Goal: Task Accomplishment & Management: Manage account settings

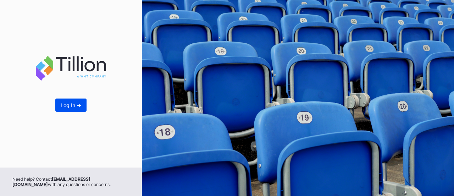
click at [69, 107] on div "Log In ->" at bounding box center [71, 105] width 21 height 6
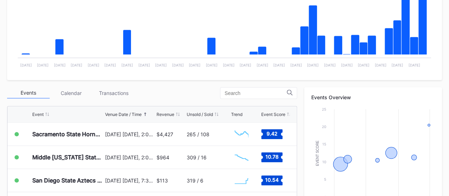
scroll to position [174, 0]
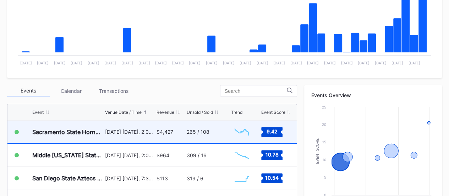
click at [186, 128] on div "Sacramento State Hornets at Nevada Wolf Pack Football September 6 Saturday, 2:0…" at bounding box center [151, 131] width 289 height 23
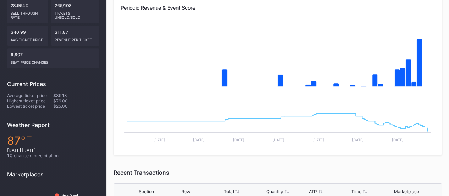
scroll to position [21, 0]
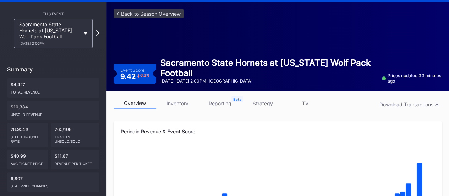
click at [181, 112] on div "overview inventory reporting strategy TV Download Transactions" at bounding box center [278, 105] width 328 height 15
click at [181, 103] on link "inventory" at bounding box center [177, 103] width 43 height 11
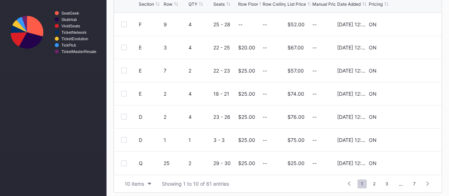
scroll to position [329, 0]
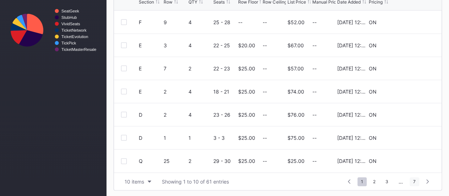
click at [419, 183] on span "7" at bounding box center [414, 181] width 10 height 9
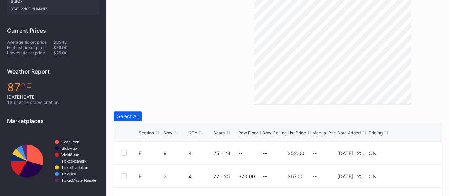
scroll to position [0, 0]
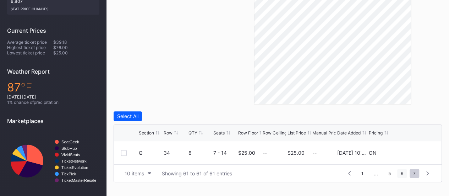
click at [404, 176] on span "6" at bounding box center [402, 173] width 10 height 9
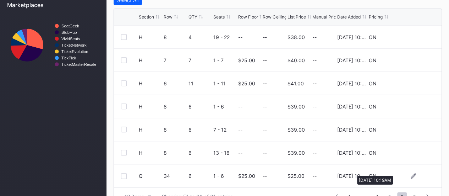
scroll to position [329, 0]
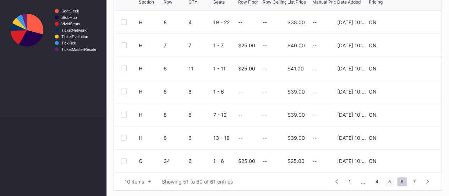
click at [386, 178] on span "5" at bounding box center [390, 181] width 10 height 9
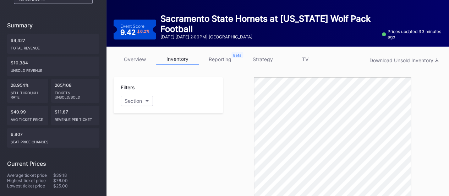
scroll to position [0, 0]
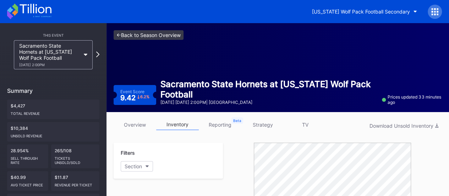
click at [128, 34] on link "<- Back to Season Overview" at bounding box center [149, 35] width 70 height 10
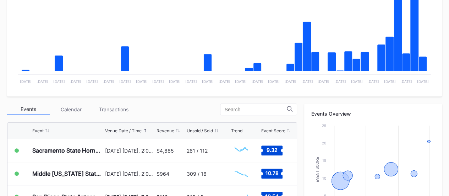
scroll to position [171, 0]
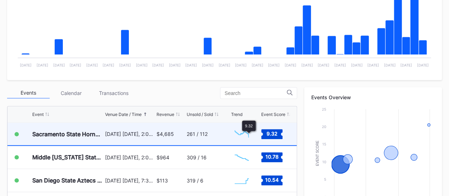
click at [250, 135] on rect "Chart title" at bounding box center [241, 134] width 21 height 18
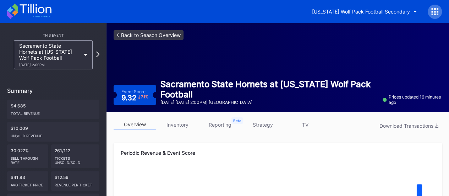
click at [151, 35] on link "<- Back to Season Overview" at bounding box center [149, 35] width 70 height 10
